Goal: Navigation & Orientation: Go to known website

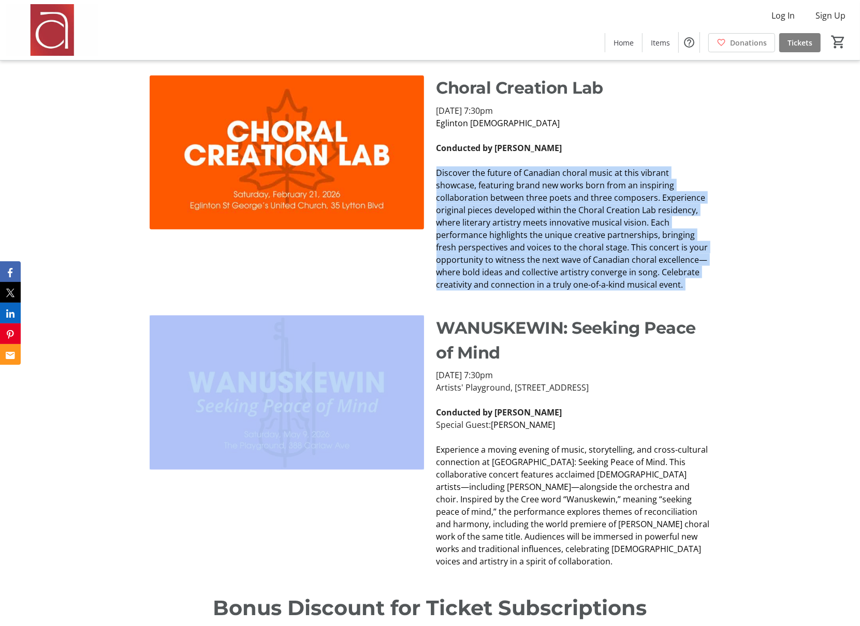
scroll to position [1385, 0]
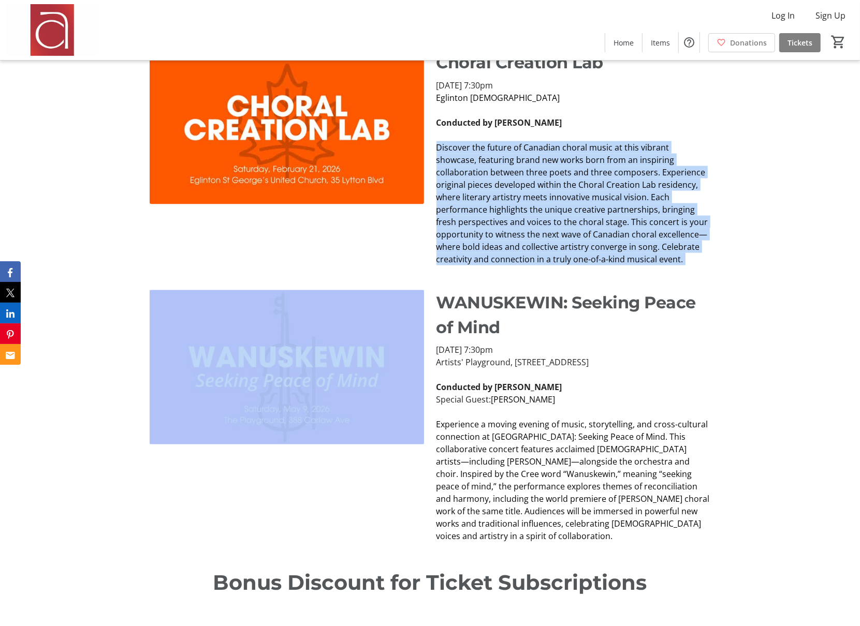
click at [607, 470] on span "Experience a moving evening of music, storytelling, and cross-cultural connecti…" at bounding box center [572, 480] width 273 height 123
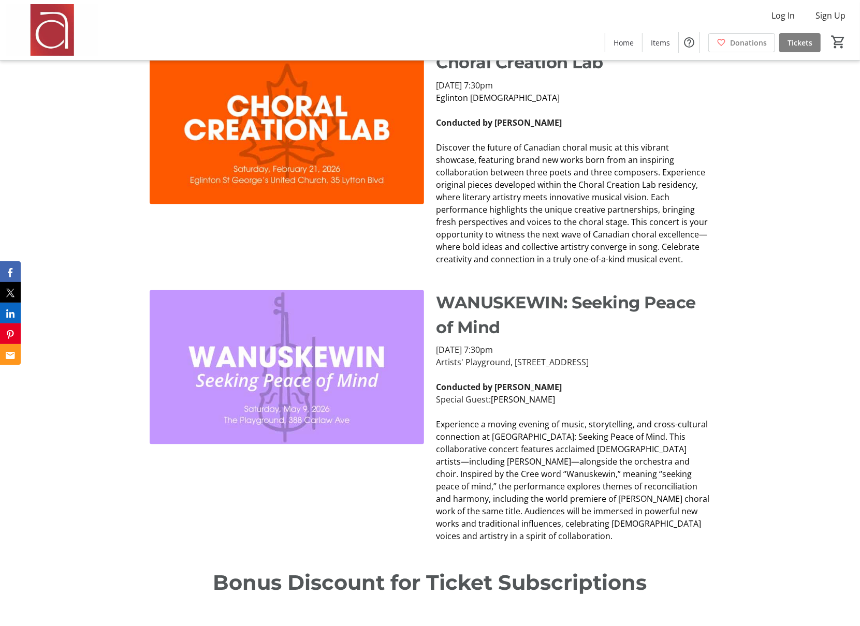
click at [607, 470] on span "Experience a moving evening of music, storytelling, and cross-cultural connecti…" at bounding box center [572, 480] width 273 height 123
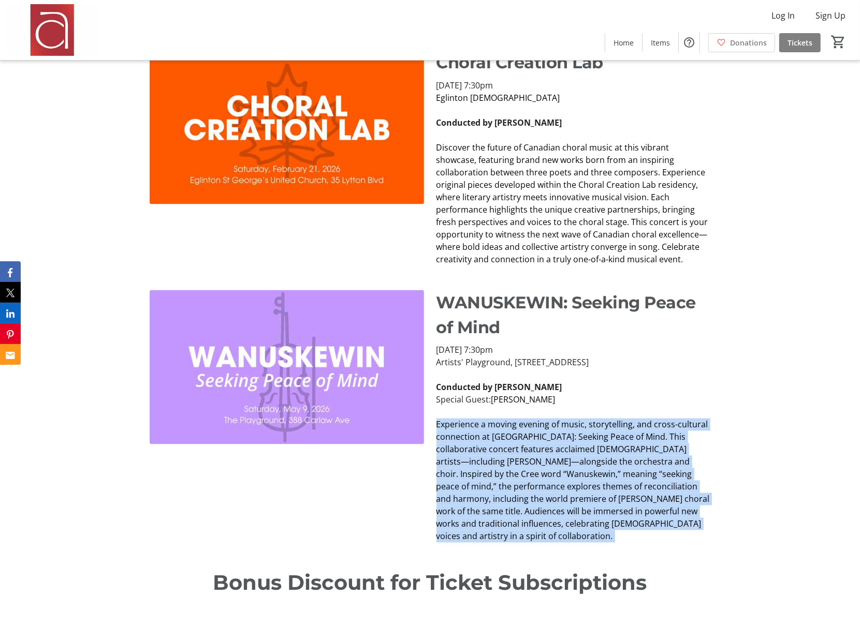
click at [607, 470] on span "Experience a moving evening of music, storytelling, and cross-cultural connecti…" at bounding box center [572, 480] width 273 height 123
copy div "Experience a moving evening of music, storytelling, and cross-cultural connecti…"
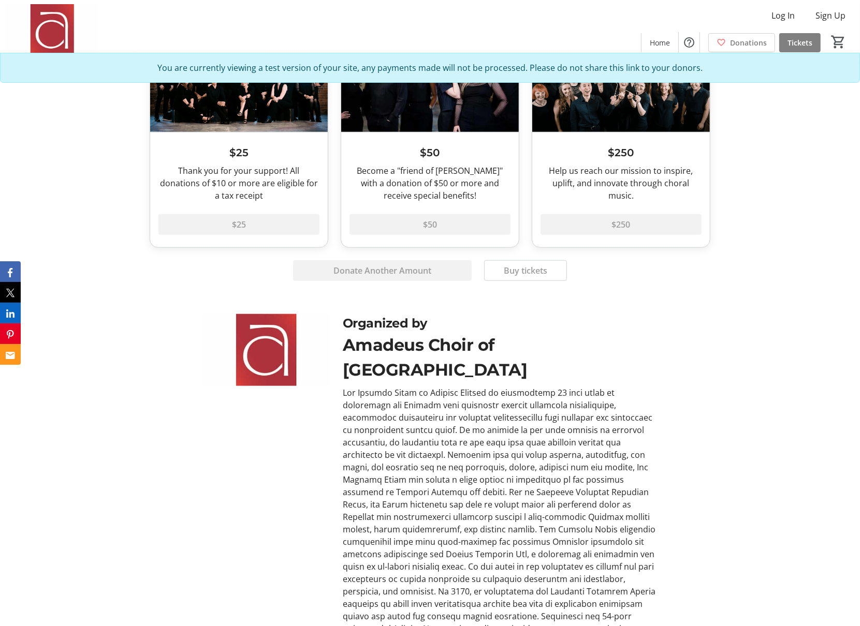
scroll to position [933, 0]
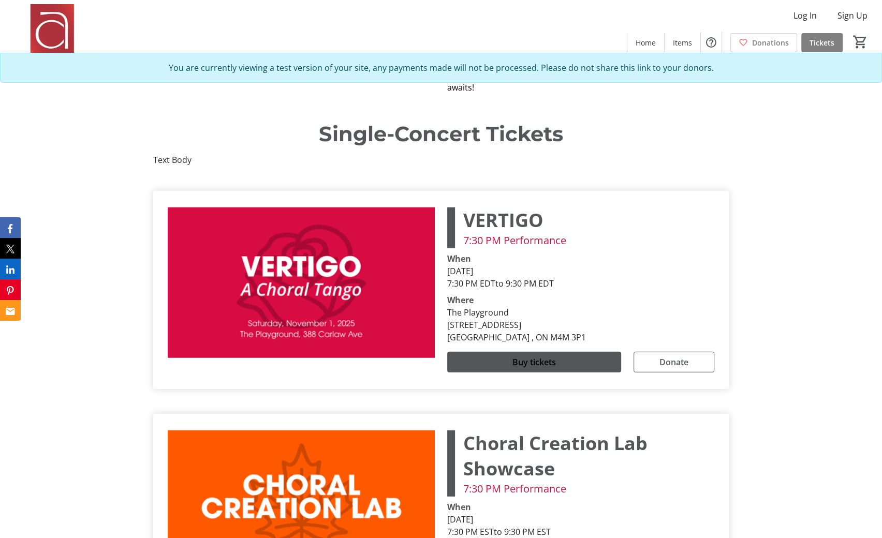
scroll to position [2120, 0]
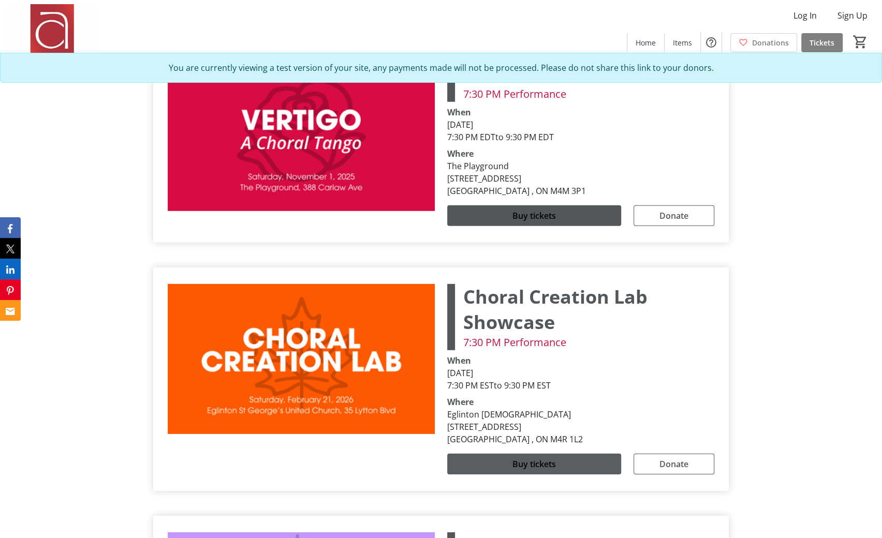
scroll to position [2566, 0]
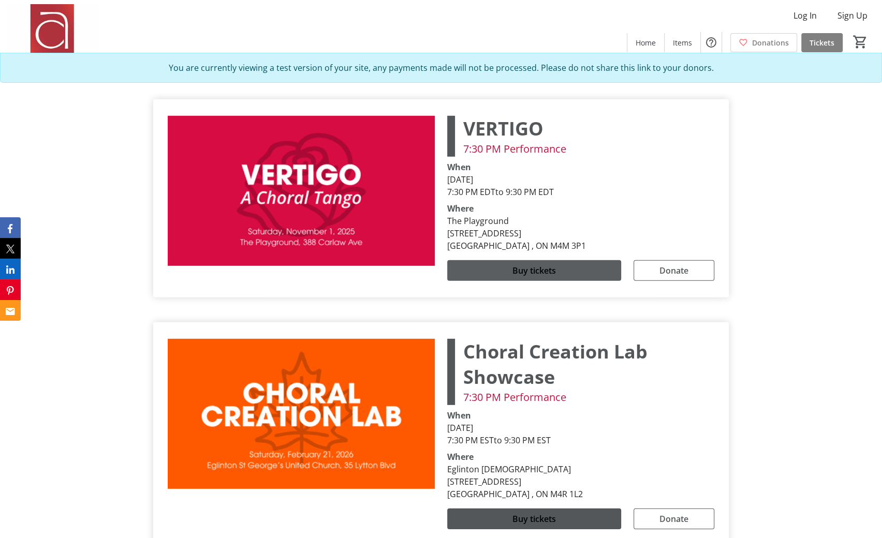
click at [510, 258] on span at bounding box center [534, 270] width 174 height 25
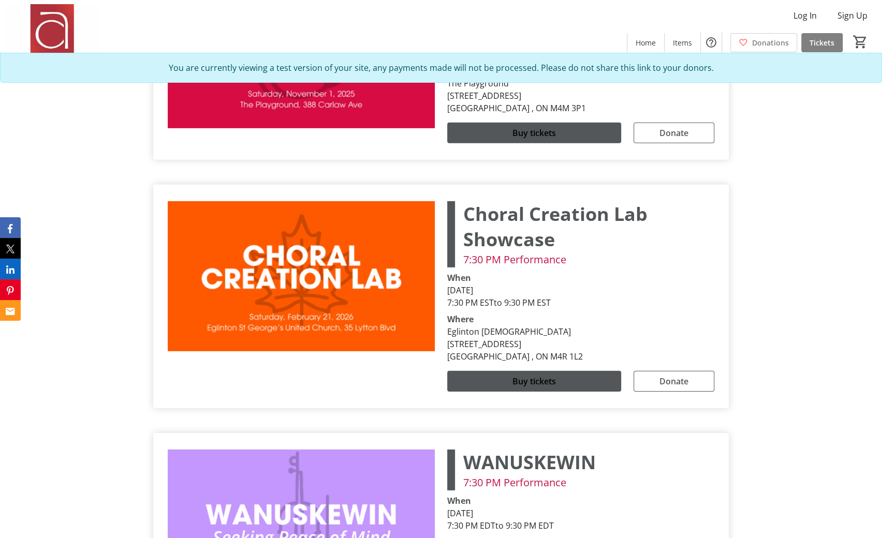
scroll to position [2428, 0]
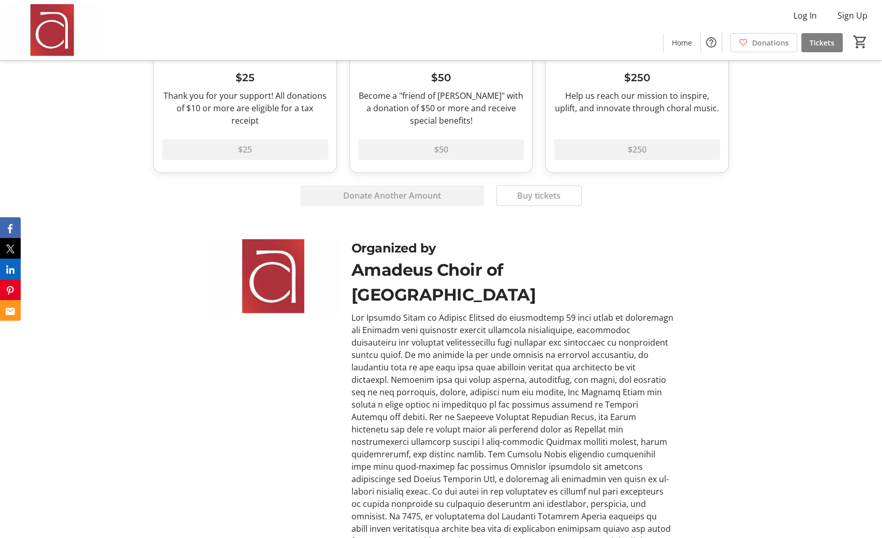
scroll to position [922, 0]
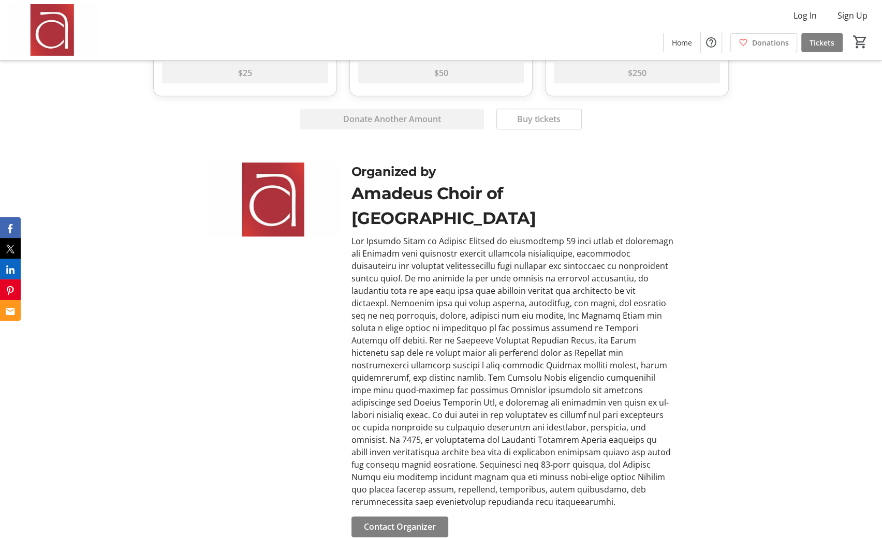
click at [447, 277] on div at bounding box center [514, 371] width 324 height 273
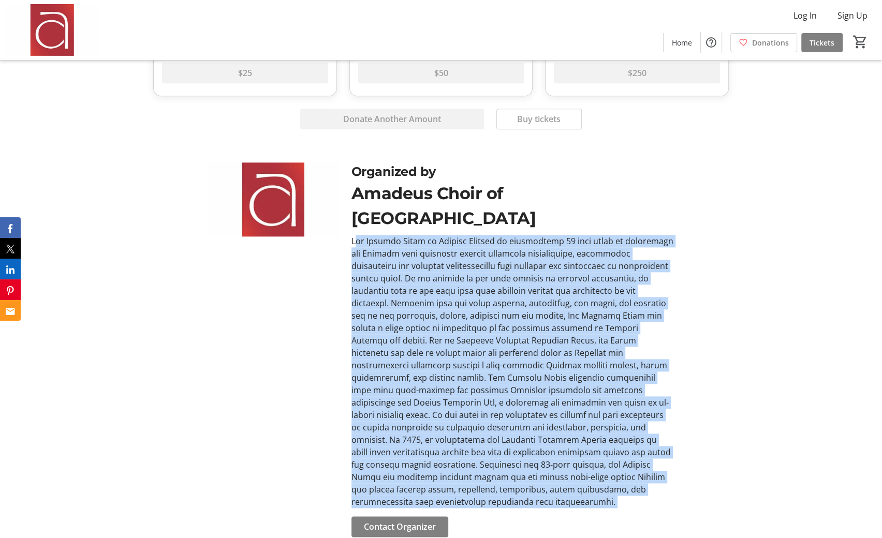
click at [453, 355] on div at bounding box center [514, 371] width 324 height 273
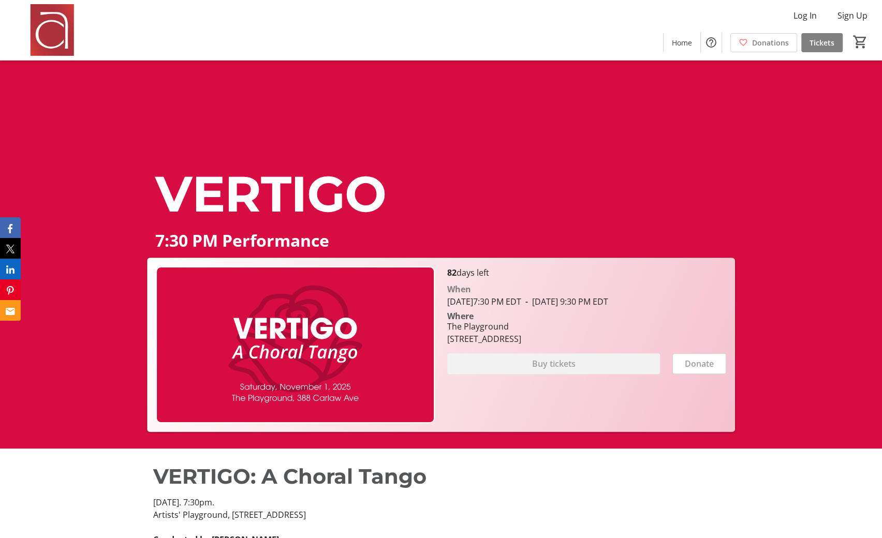
scroll to position [0, 0]
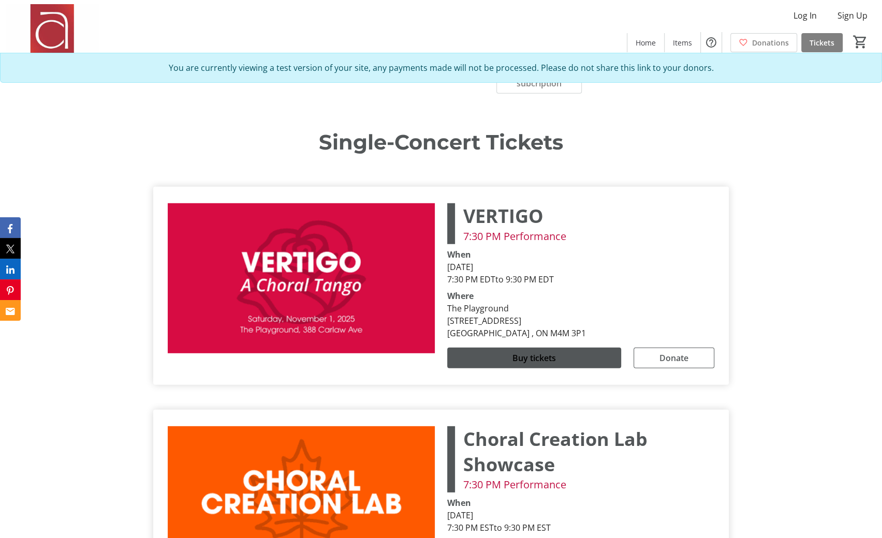
scroll to position [2456, 0]
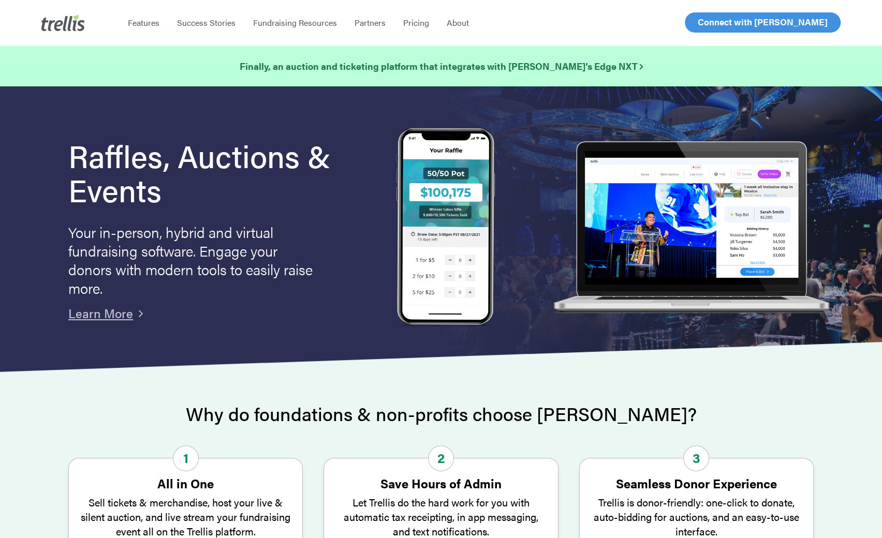
click at [694, 37] on div "Menu Features Success Stories Fundraising Resources Partners Find a Partner Bec…" at bounding box center [458, 23] width 679 height 46
click at [706, 27] on span "Log In" at bounding box center [709, 22] width 25 height 12
